Goal: Obtain resource: Download file/media

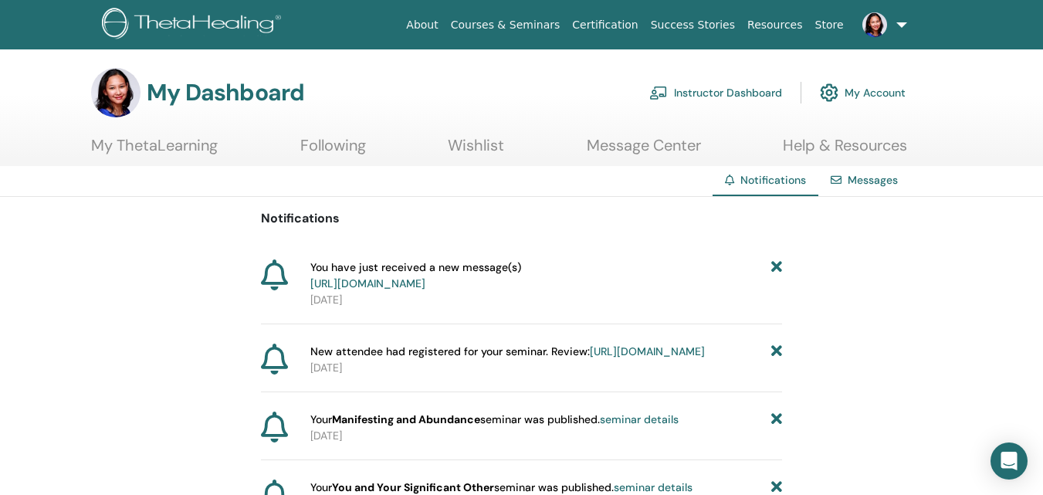
click at [685, 96] on link "Instructor Dashboard" at bounding box center [715, 93] width 133 height 34
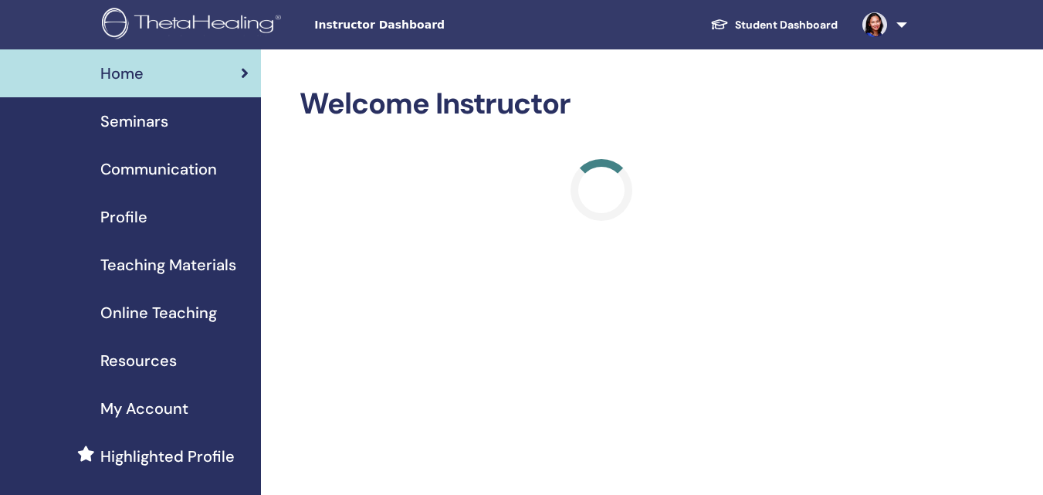
click at [162, 265] on span "Teaching Materials" at bounding box center [168, 264] width 136 height 23
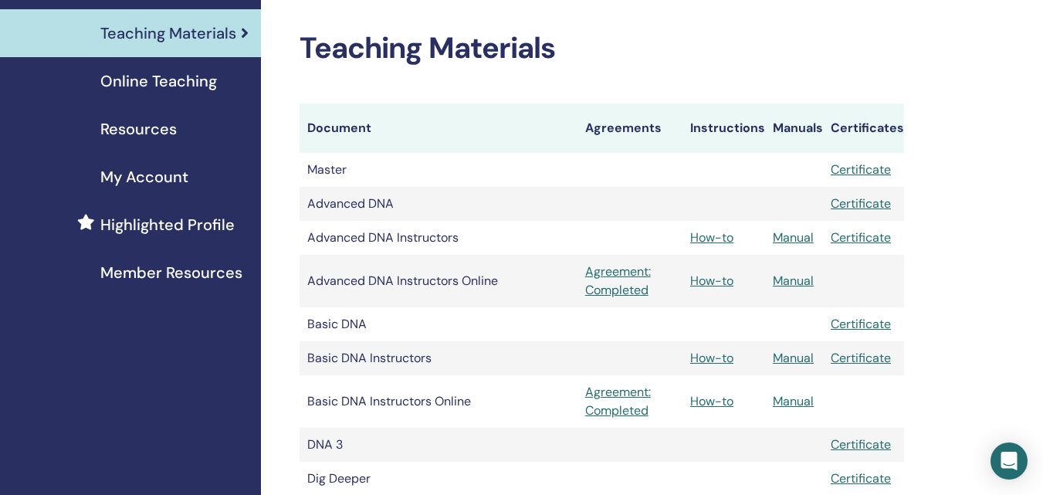
scroll to position [232, 0]
click at [784, 234] on link "Manual" at bounding box center [793, 237] width 41 height 16
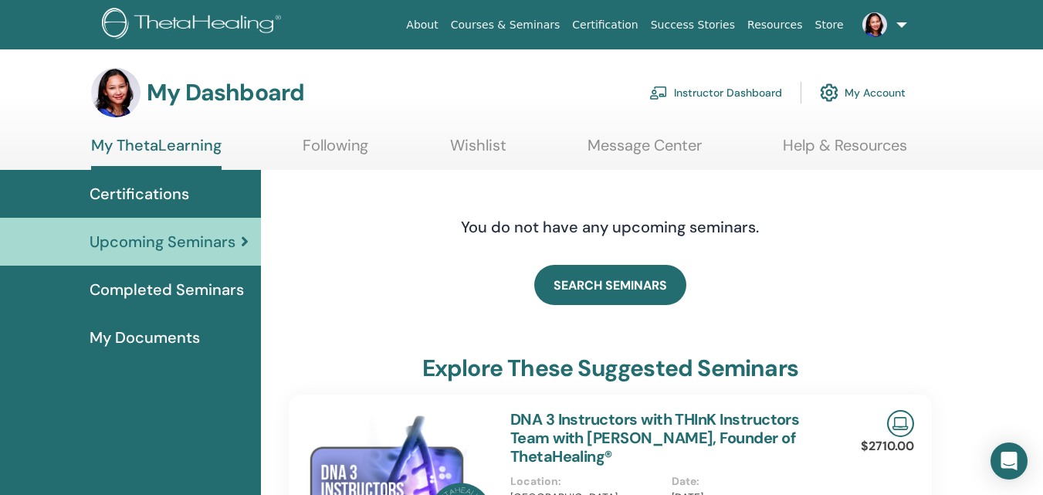
click at [728, 93] on link "Instructor Dashboard" at bounding box center [715, 93] width 133 height 34
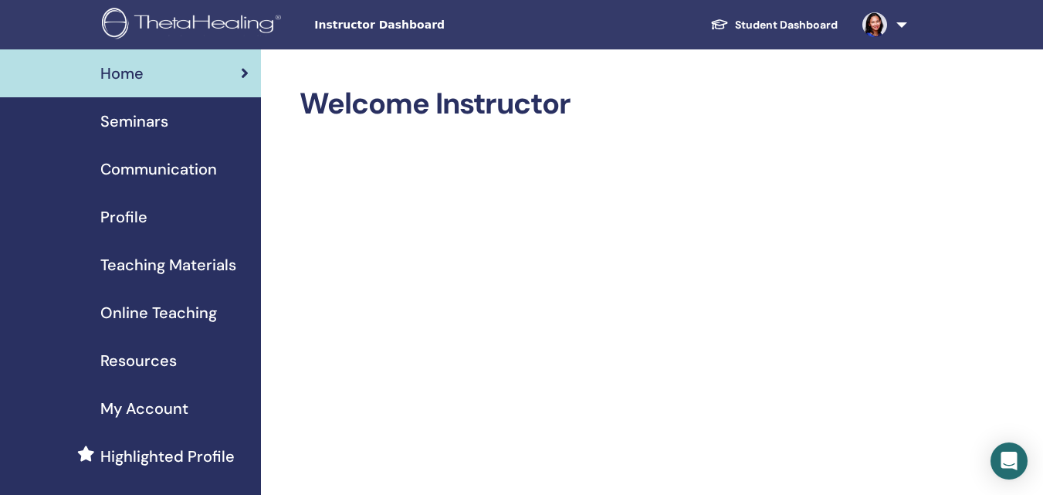
click at [399, 28] on span "Instructor Dashboard" at bounding box center [430, 25] width 232 height 16
click at [901, 25] on link at bounding box center [881, 24] width 63 height 49
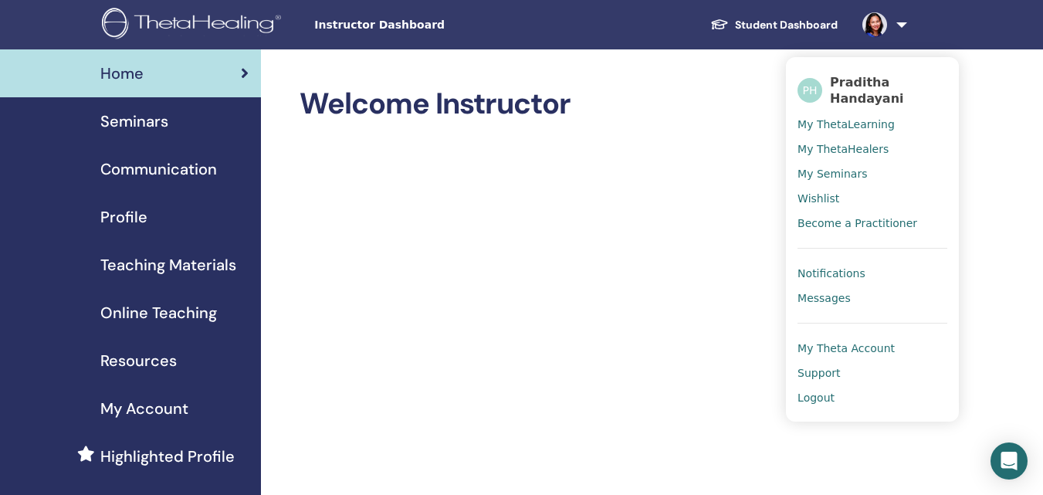
click at [901, 25] on link at bounding box center [881, 24] width 63 height 49
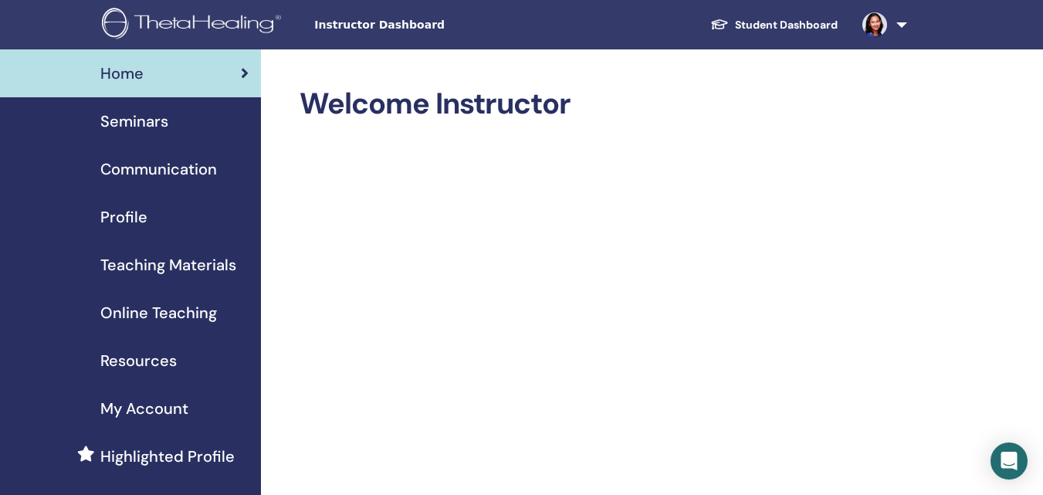
click at [121, 120] on span "Seminars" at bounding box center [134, 121] width 68 height 23
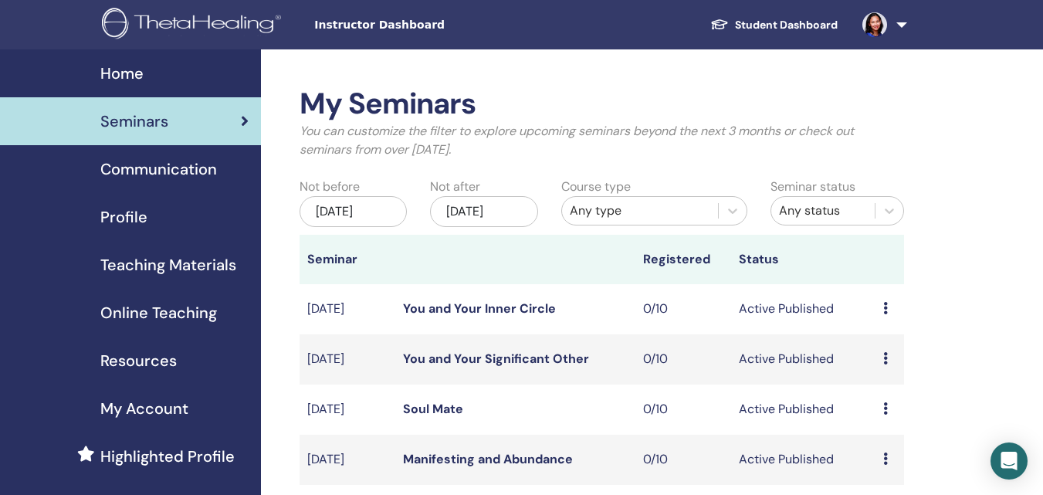
click at [168, 262] on span "Teaching Materials" at bounding box center [168, 264] width 136 height 23
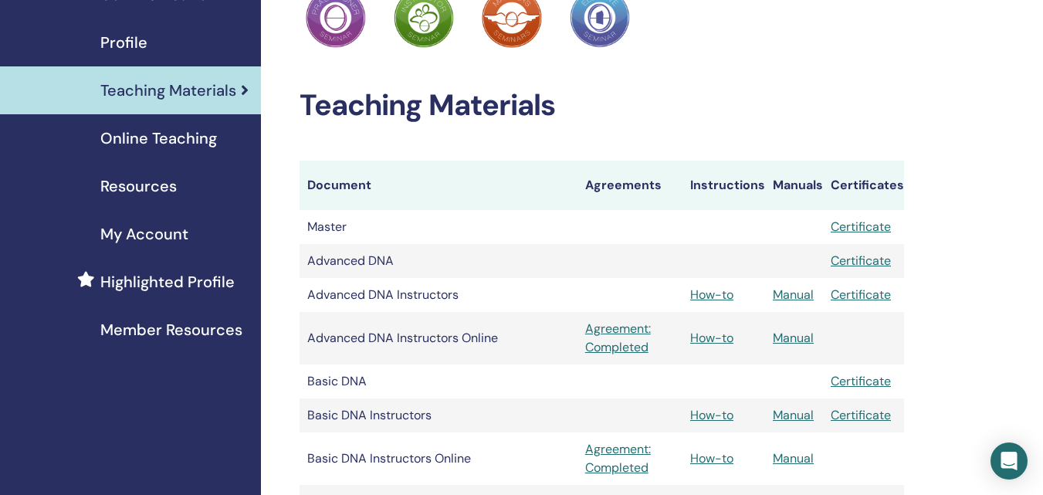
scroll to position [232, 0]
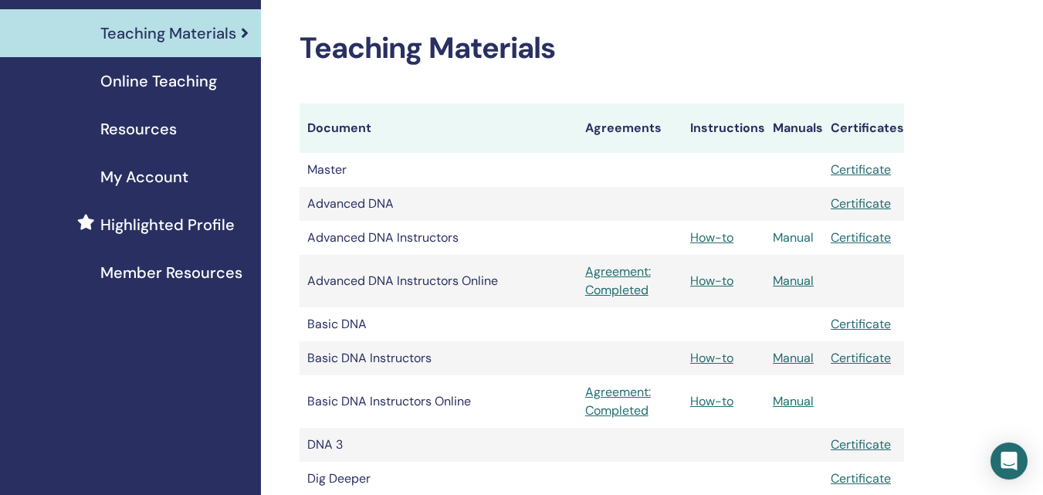
click at [787, 237] on link "Manual" at bounding box center [793, 237] width 41 height 16
